Goal: Task Accomplishment & Management: Manage account settings

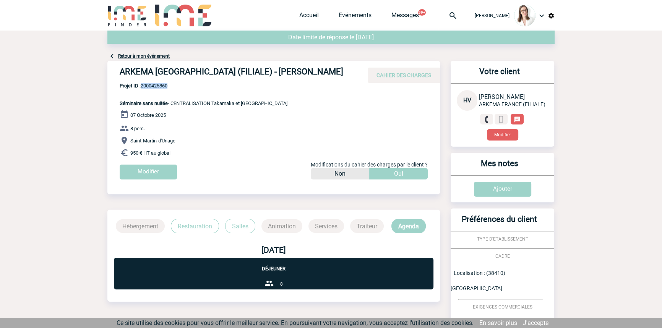
click at [439, 14] on img at bounding box center [453, 15] width 28 height 9
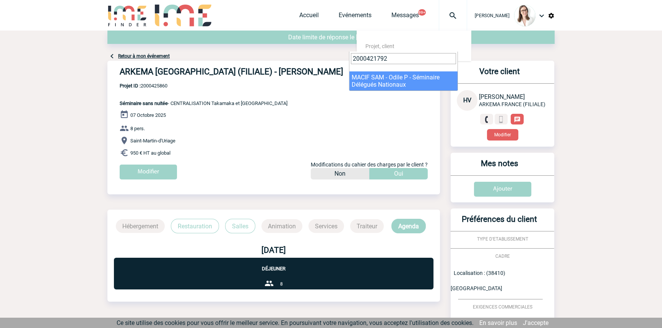
type input "2000421792"
drag, startPoint x: 398, startPoint y: 79, endPoint x: 386, endPoint y: 83, distance: 12.6
select select "21293"
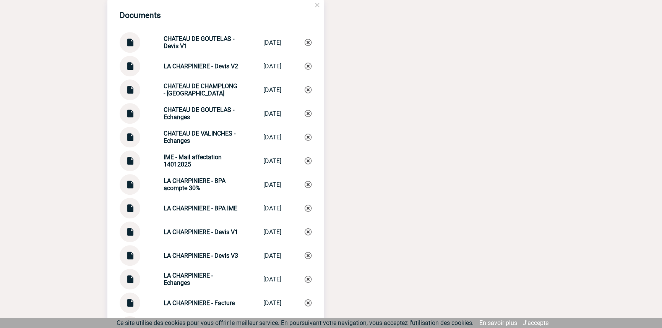
scroll to position [1021, 0]
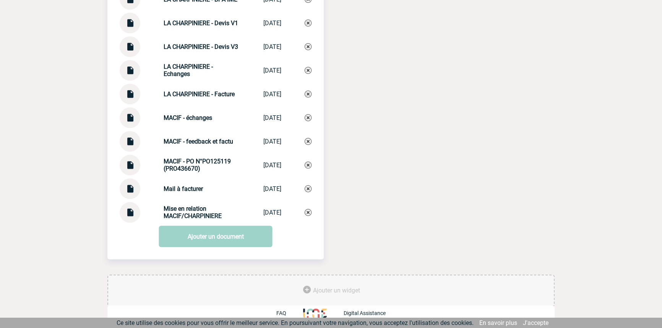
click at [190, 135] on div "MACIF - feedback et factu MACIF - feedbac... 03/10/2025" at bounding box center [216, 141] width 192 height 21
copy div "MACIF - feedback et factu MACIF - feedbac..."
click at [304, 142] on div "MACIF - feedback et factu MACIF - feedbac... 03/10/2025" at bounding box center [216, 141] width 192 height 21
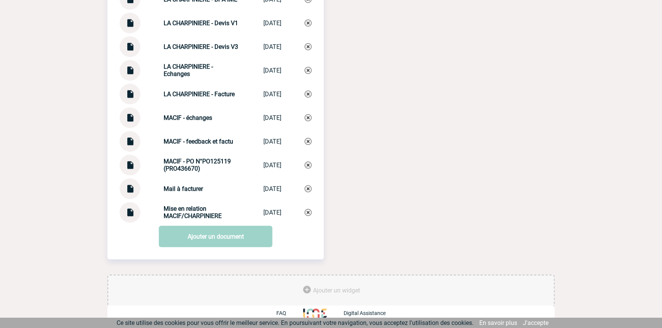
click at [305, 142] on img at bounding box center [308, 141] width 7 height 7
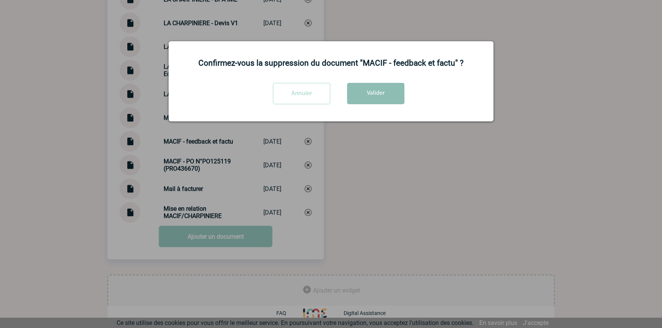
click at [359, 87] on button "Valider" at bounding box center [375, 93] width 57 height 21
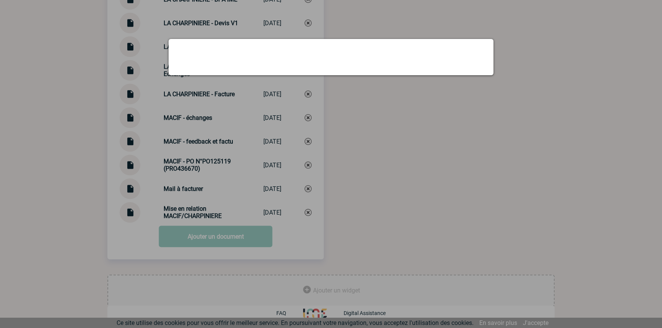
scroll to position [998, 0]
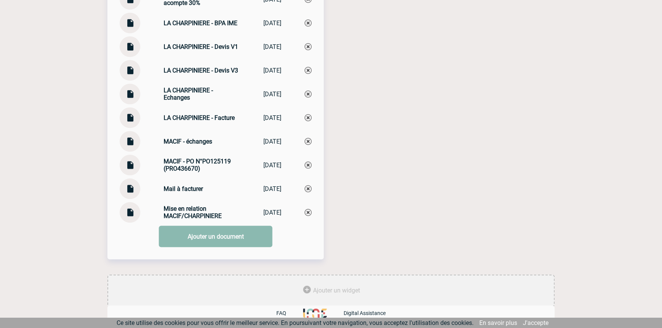
click at [189, 235] on link "Ajouter un document" at bounding box center [216, 236] width 114 height 21
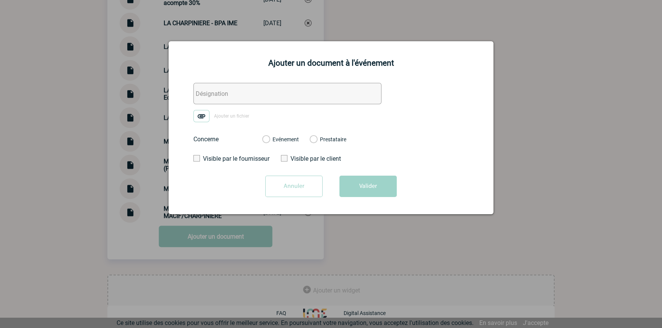
drag, startPoint x: 212, startPoint y: 91, endPoint x: 211, endPoint y: 101, distance: 10.0
click at [213, 91] on input "text" at bounding box center [287, 93] width 188 height 21
paste input "MACIF - feedback et factu"
type input "MACIF - feedback et factu"
click at [206, 116] on img at bounding box center [201, 116] width 16 height 12
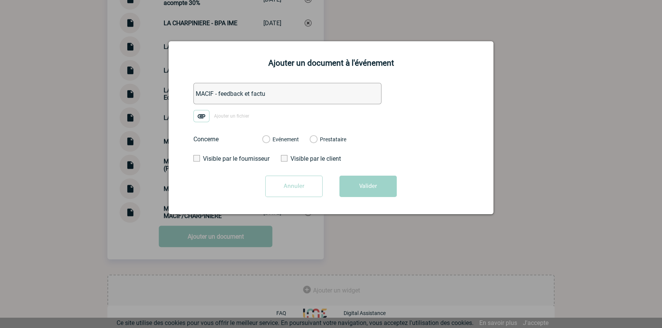
click at [0, 0] on input "Ajouter un fichier" at bounding box center [0, 0] width 0 height 0
click at [269, 138] on label "Evénement" at bounding box center [265, 139] width 7 height 7
click at [0, 0] on input "Evénement" at bounding box center [0, 0] width 0 height 0
click at [349, 180] on button "Valider" at bounding box center [367, 186] width 57 height 21
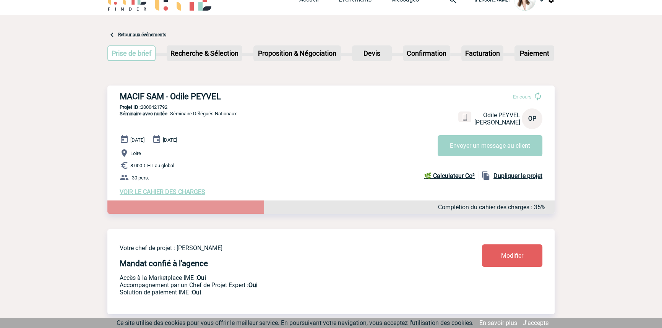
scroll to position [0, 0]
